Goal: Contribute content

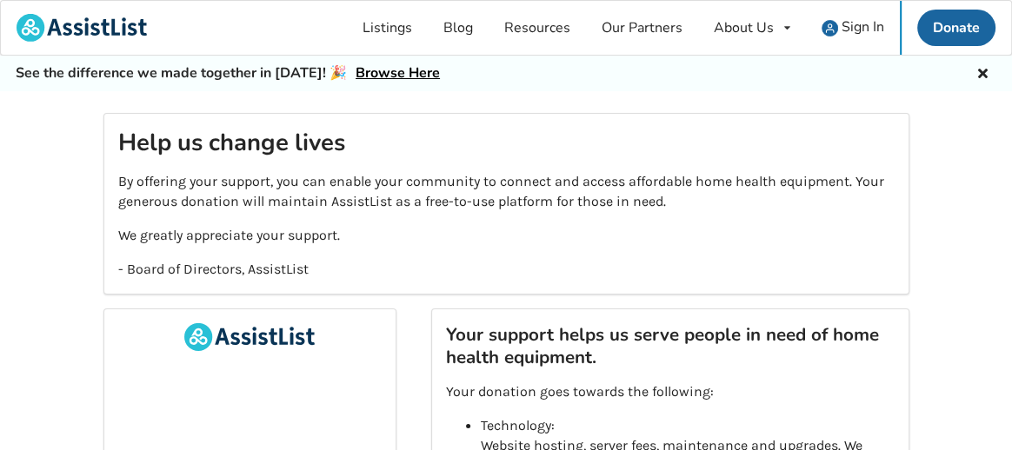
click at [397, 75] on link "Browse Here" at bounding box center [398, 72] width 84 height 19
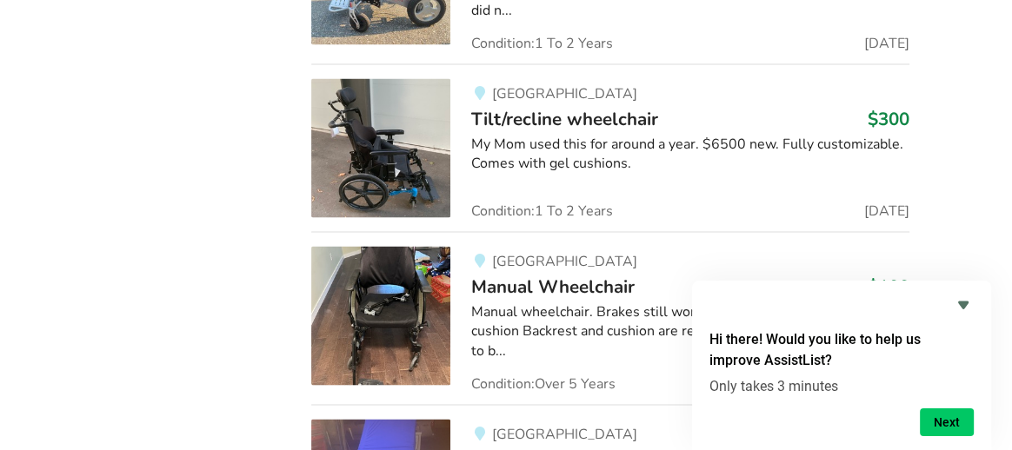
scroll to position [2706, 0]
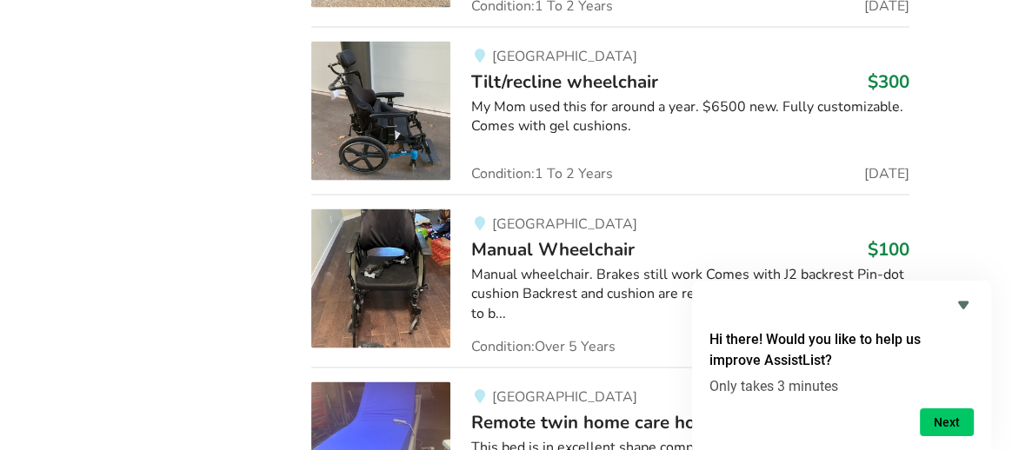
click at [777, 300] on div at bounding box center [841, 305] width 264 height 21
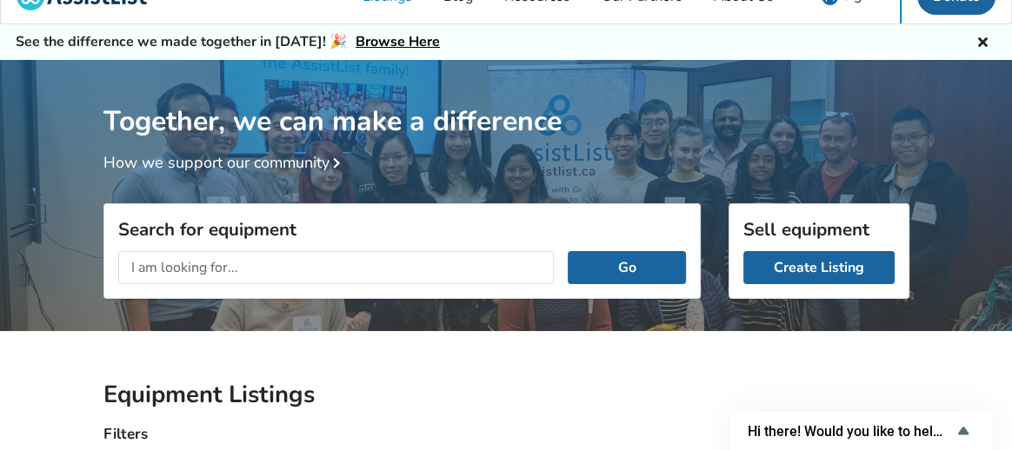
scroll to position [0, 0]
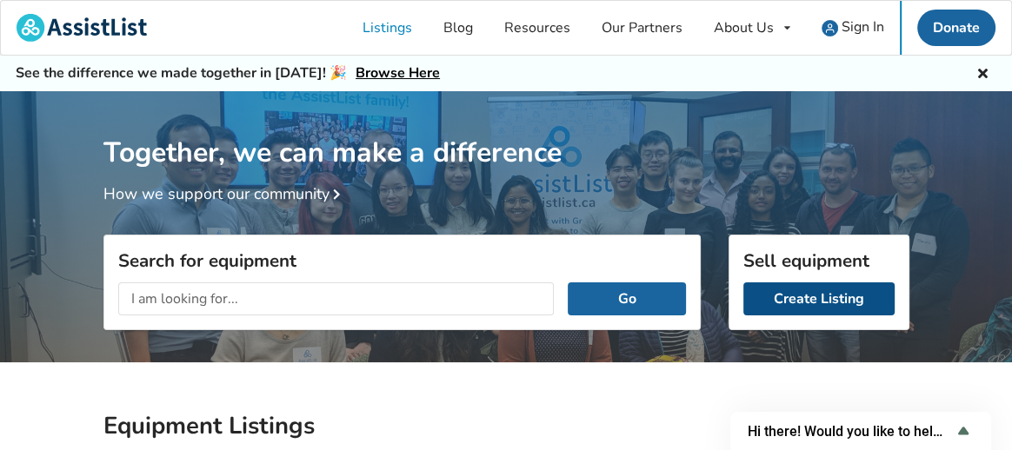
click at [824, 303] on link "Create Listing" at bounding box center [818, 299] width 151 height 33
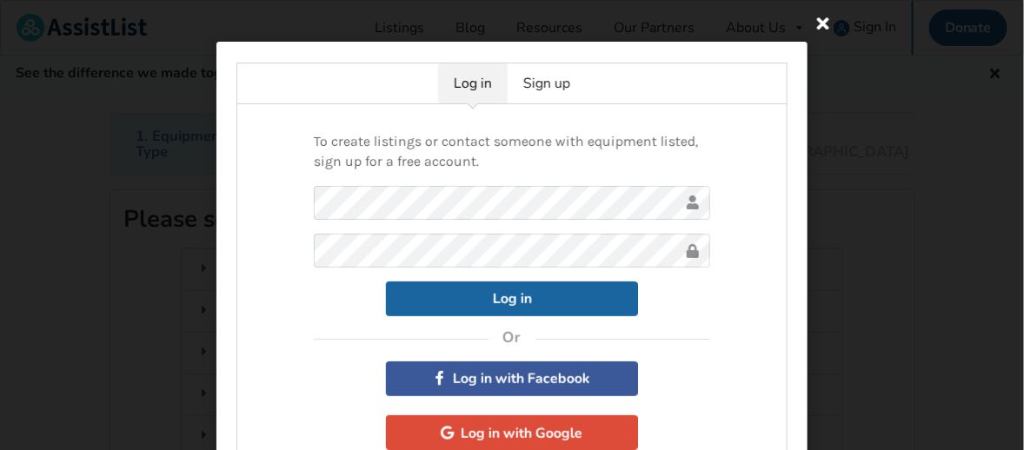
click at [821, 25] on icon at bounding box center [823, 22] width 31 height 31
